Goal: Check status

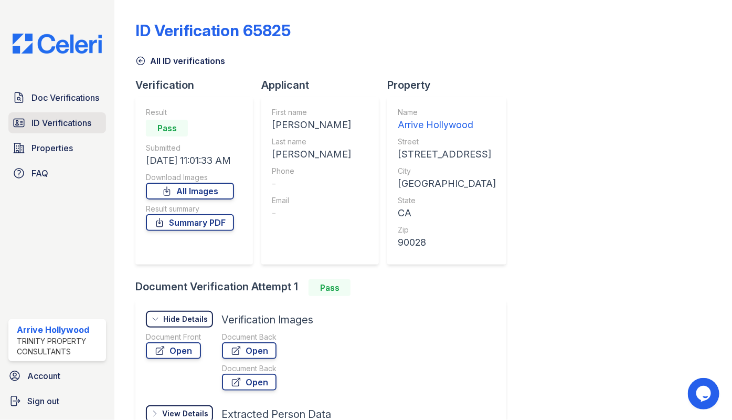
click at [25, 119] on icon at bounding box center [19, 122] width 13 height 13
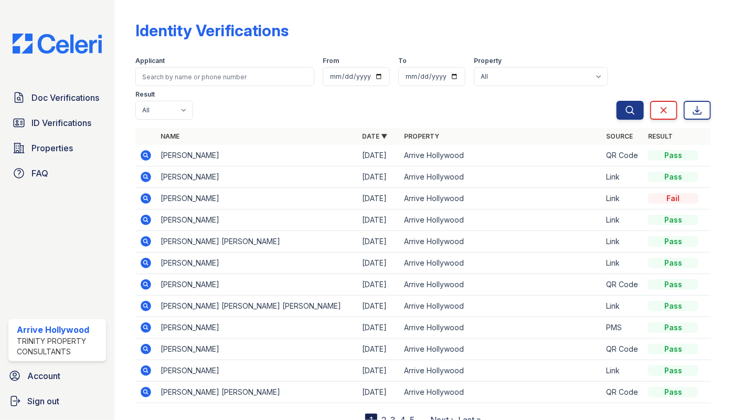
click at [146, 214] on icon at bounding box center [146, 220] width 13 height 13
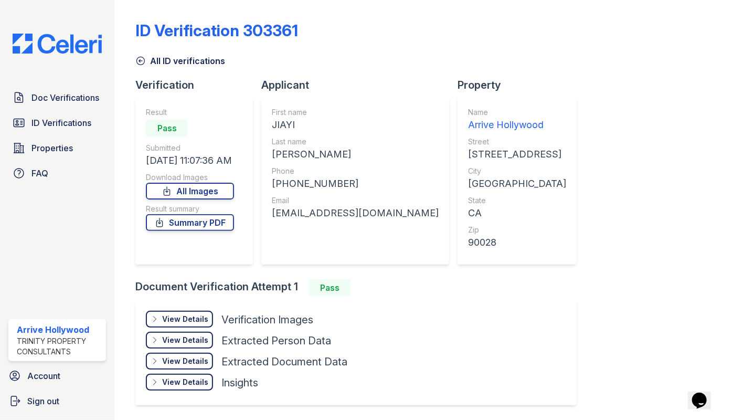
click at [549, 312] on div "ID Verification 303361 All ID verifications Verification Result Pass Submitted …" at bounding box center [423, 212] width 576 height 416
